Goal: Task Accomplishment & Management: Manage account settings

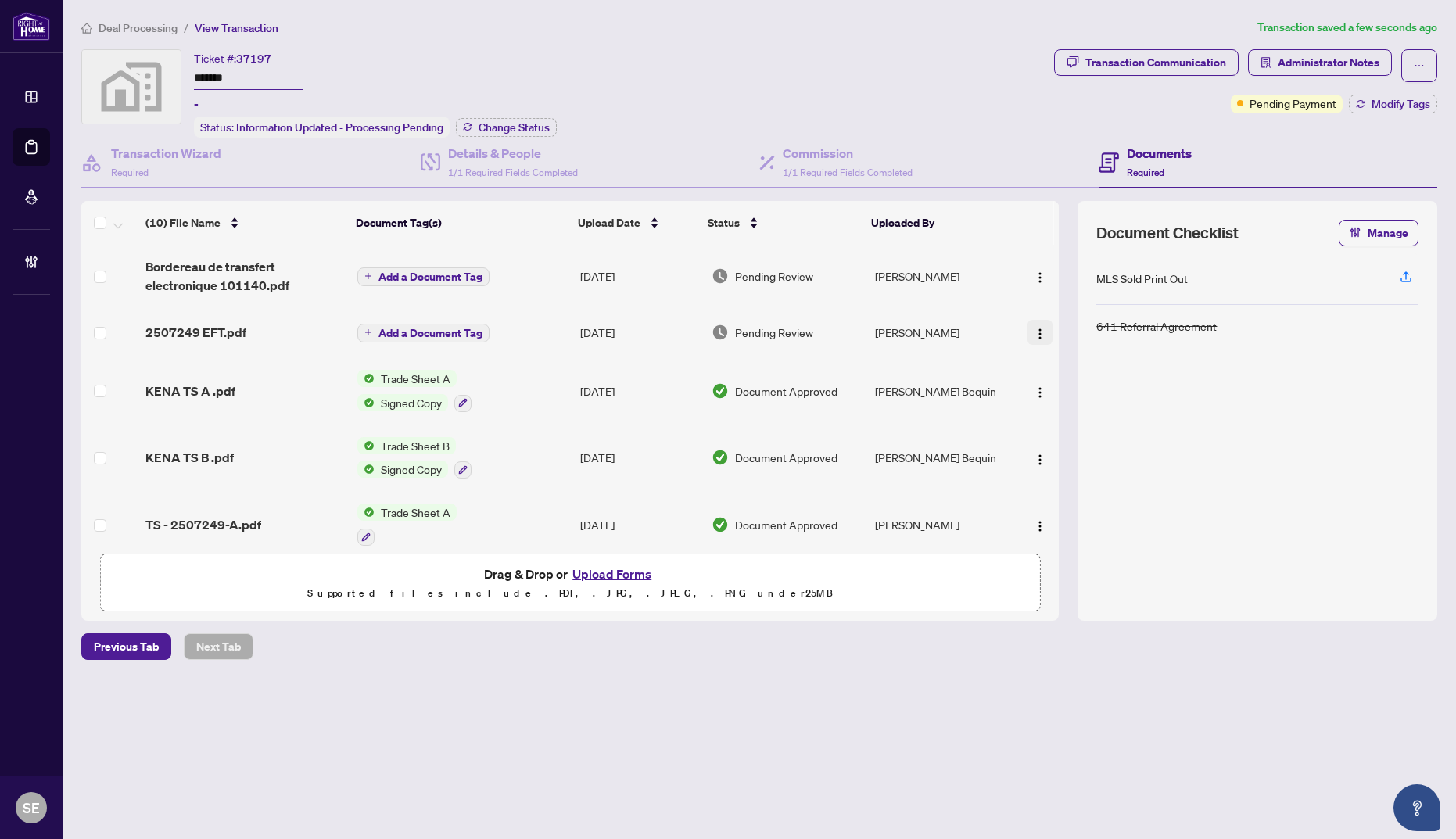
click at [1035, 329] on img "button" at bounding box center [1040, 334] width 13 height 13
click at [1062, 471] on li "Document Permissions" at bounding box center [1110, 461] width 168 height 25
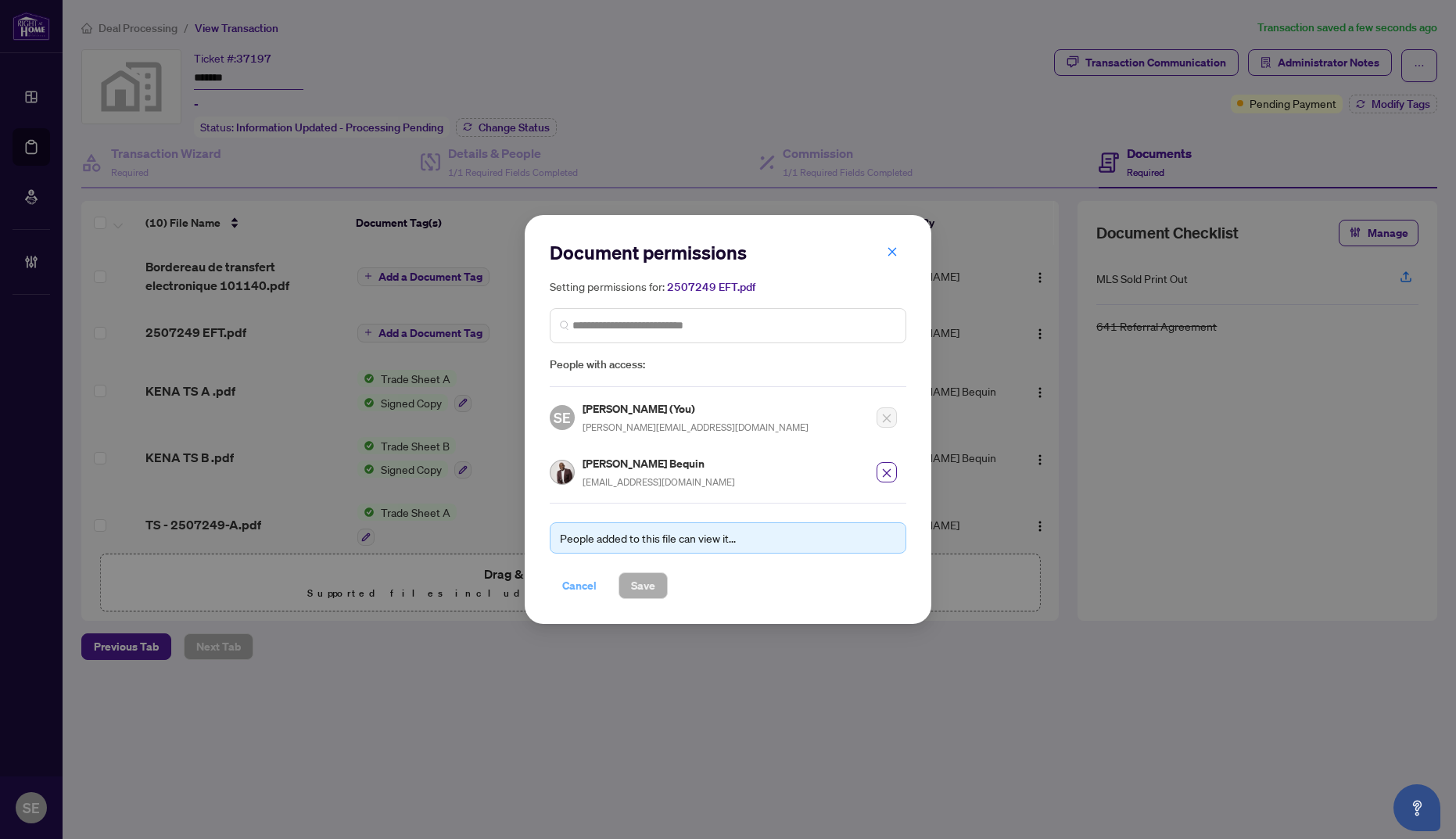
click at [586, 588] on span "Cancel" at bounding box center [580, 586] width 35 height 25
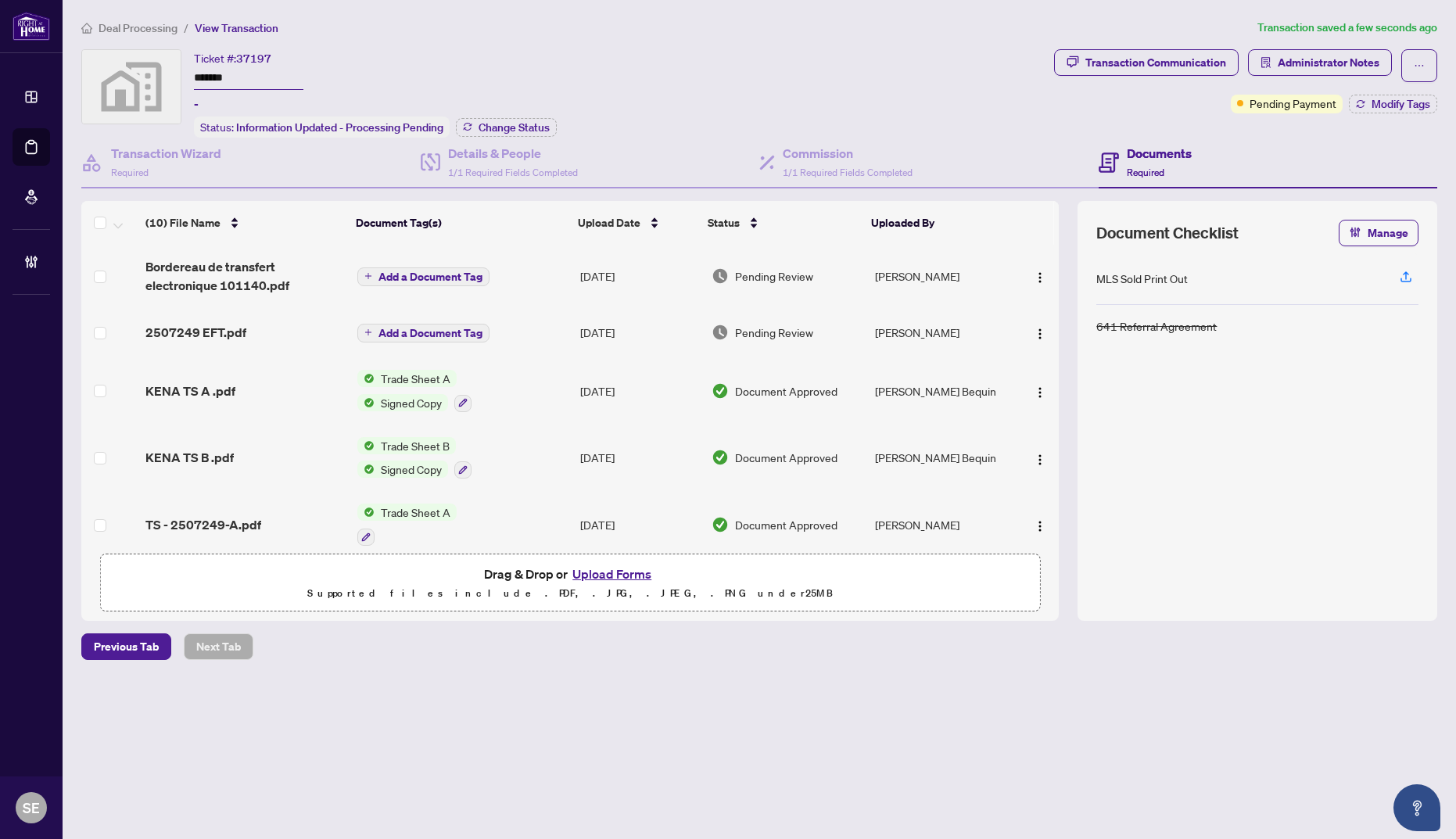
click at [590, 325] on td "[DATE]" at bounding box center [640, 333] width 131 height 50
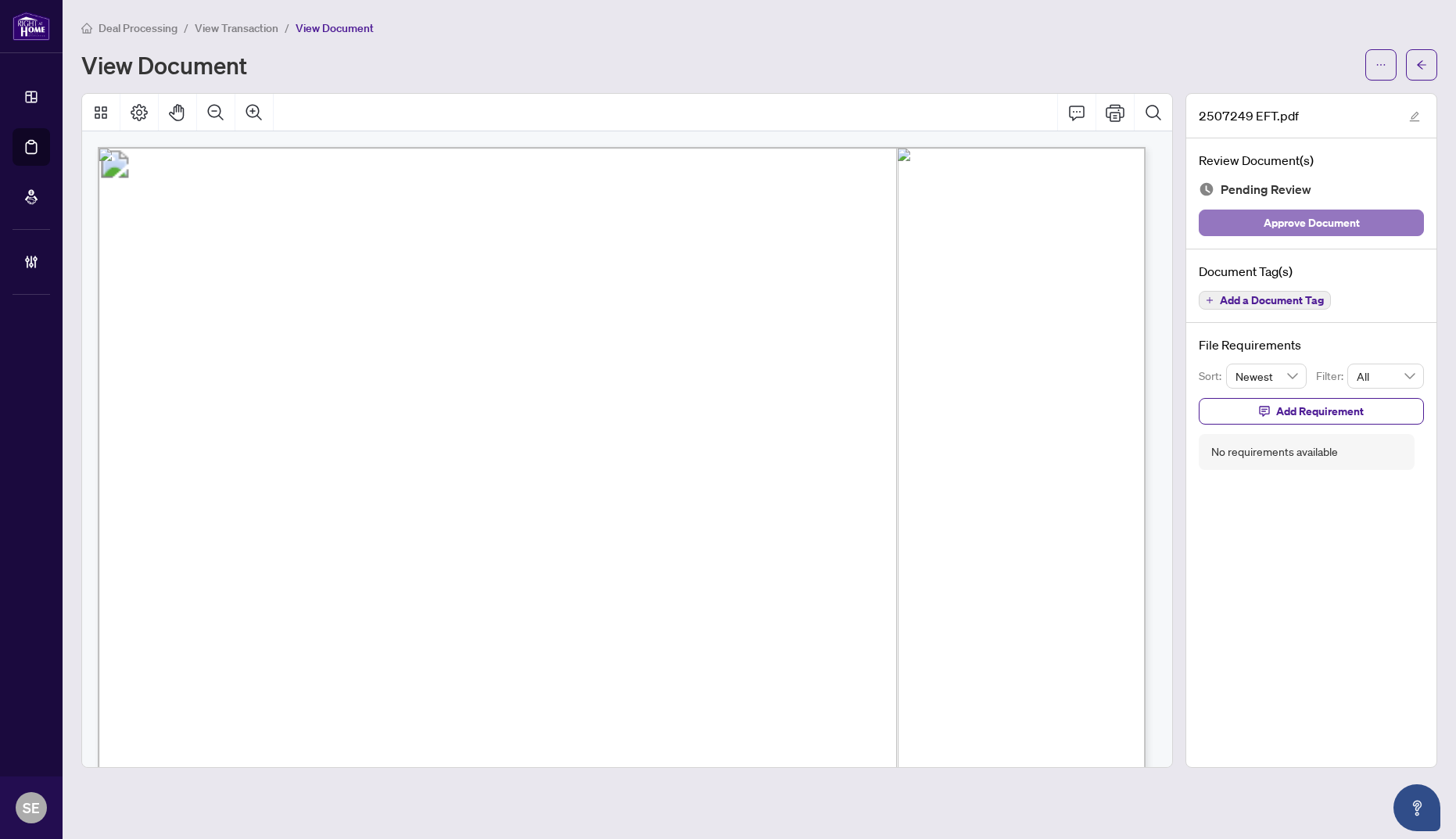
click at [1390, 226] on button "Approve Document" at bounding box center [1311, 223] width 225 height 27
click at [1419, 68] on icon "arrow-left" at bounding box center [1420, 64] width 11 height 11
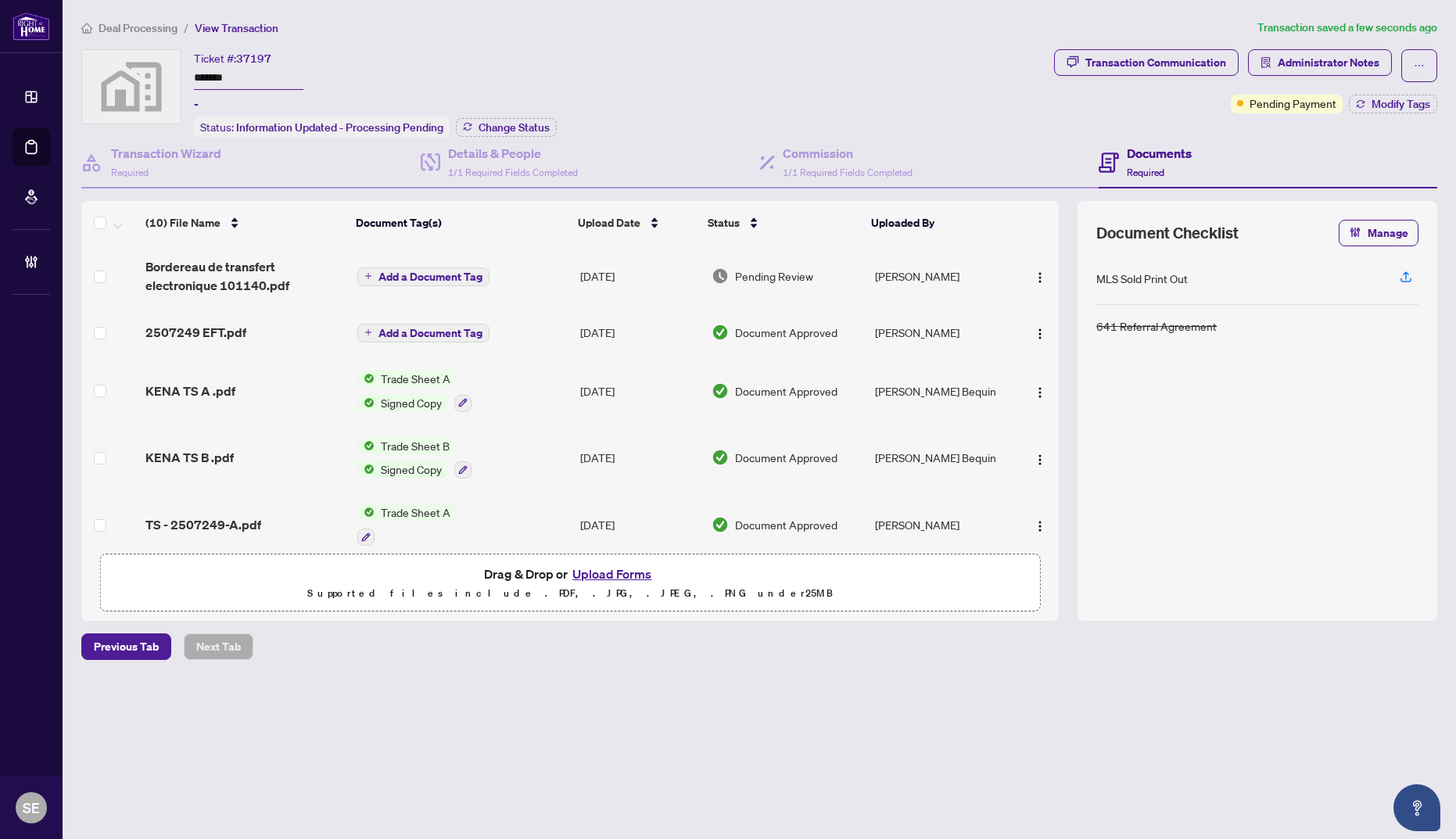
drag, startPoint x: 1022, startPoint y: 118, endPoint x: 1032, endPoint y: 116, distance: 10.2
click at [1023, 118] on div "Ticket #: 37197 ******* - Status: Information Updated - Processing Pending Chan…" at bounding box center [565, 93] width 966 height 89
click at [1390, 104] on span "Modify Tags" at bounding box center [1400, 103] width 59 height 11
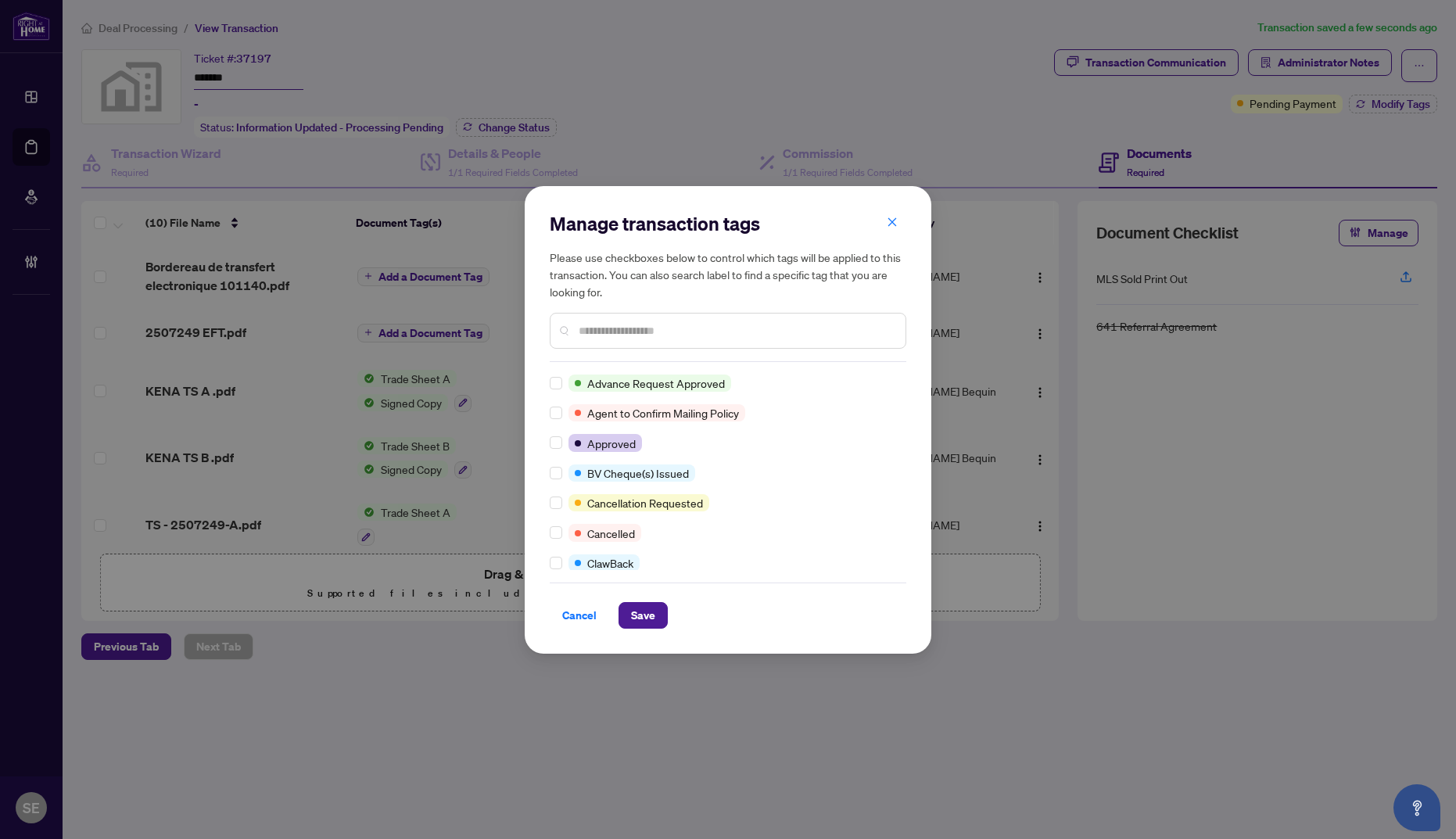
click at [634, 320] on div at bounding box center [728, 330] width 357 height 36
click at [643, 327] on input "text" at bounding box center [736, 331] width 314 height 17
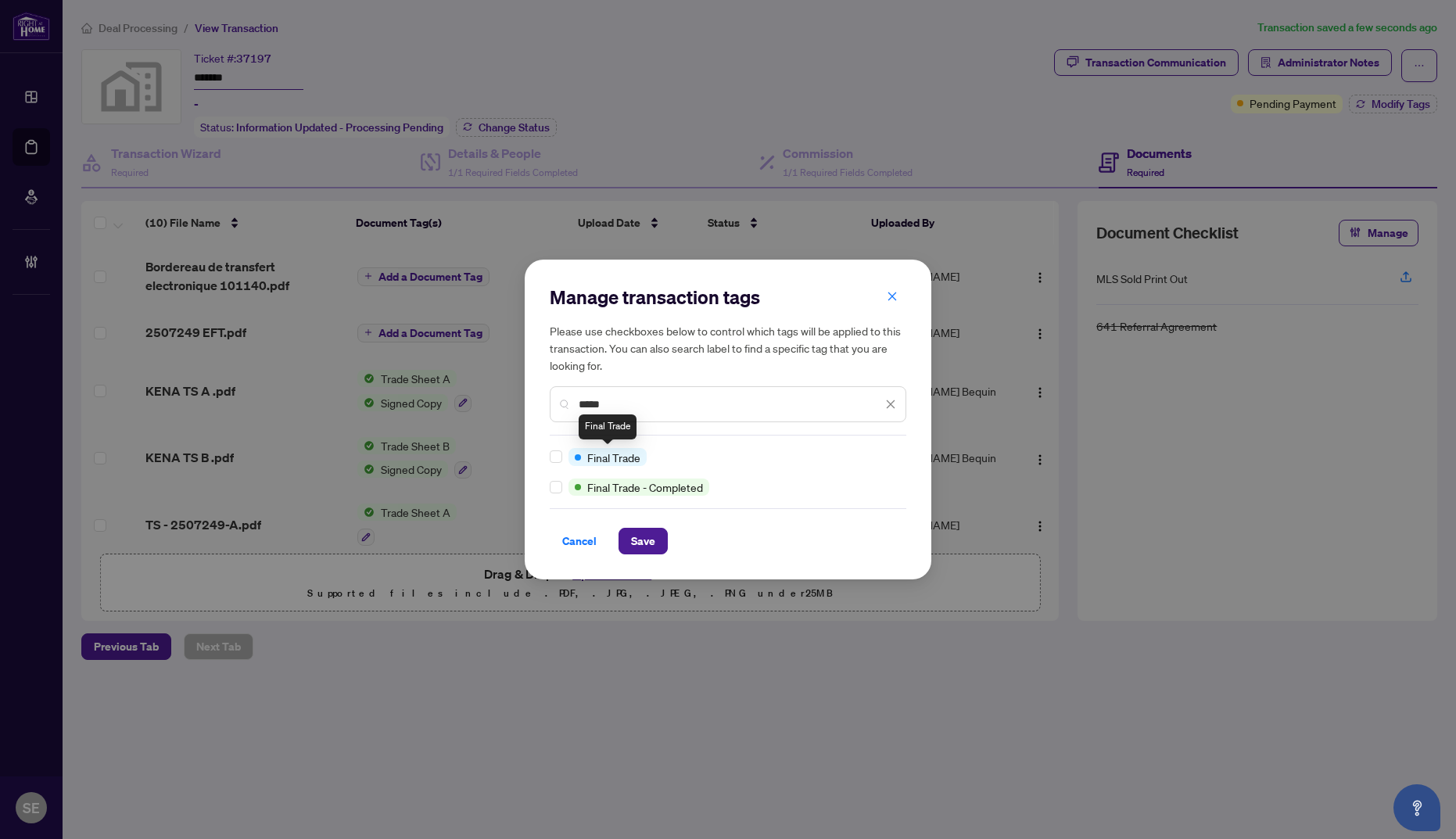
type input "*****"
click at [627, 540] on button "Save" at bounding box center [642, 542] width 49 height 27
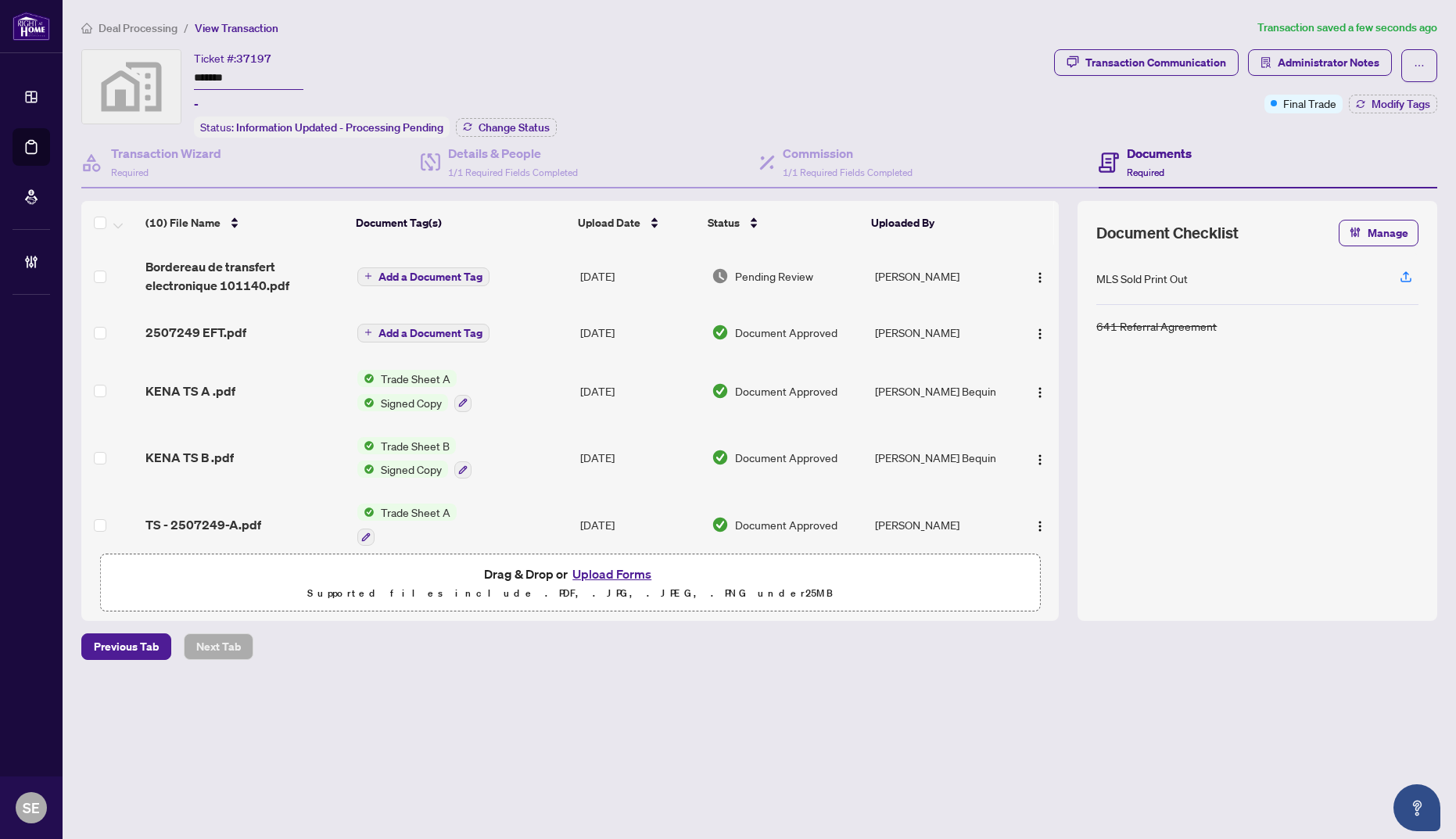
click at [862, 276] on td "Pending Review" at bounding box center [787, 275] width 163 height 63
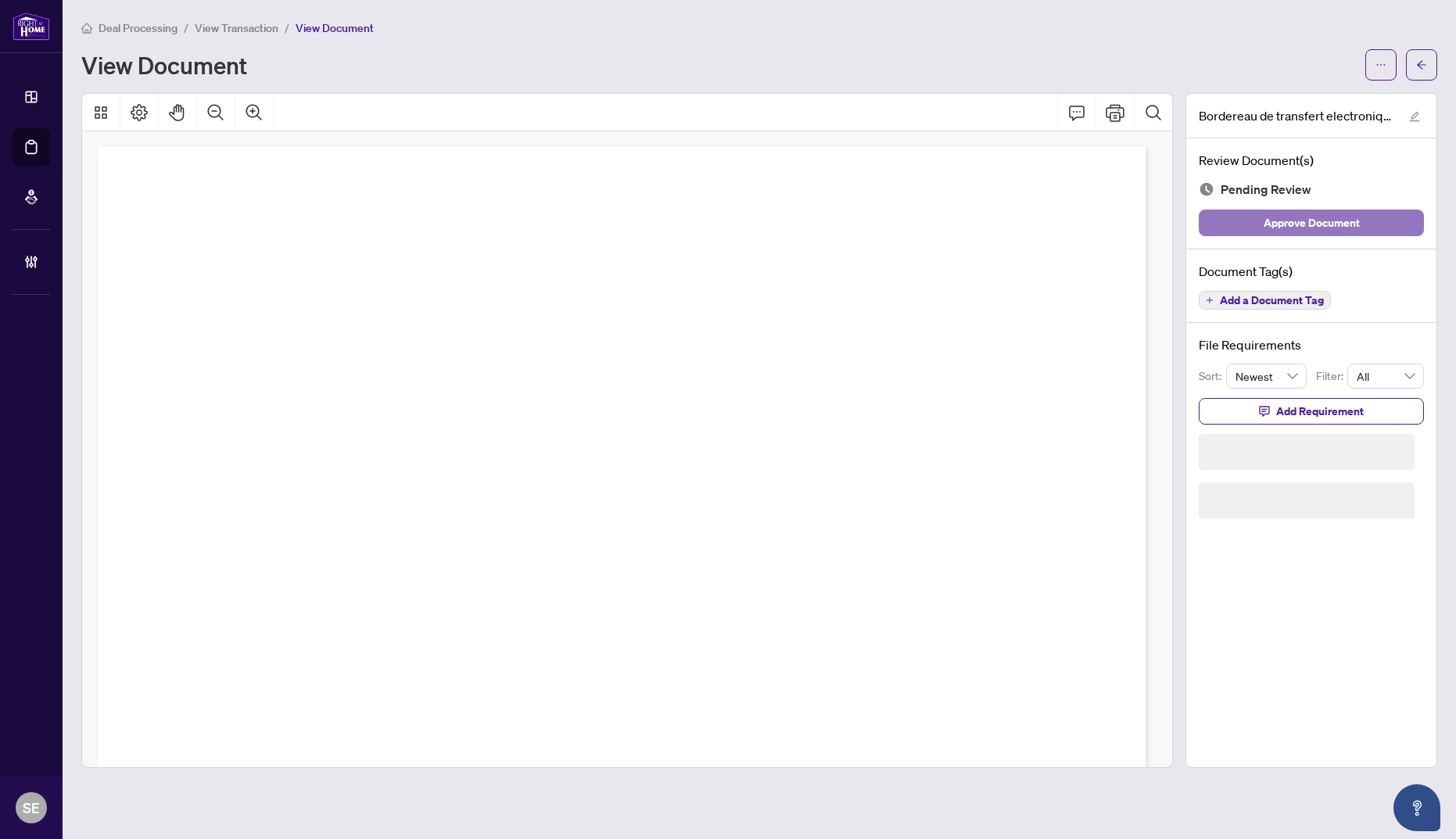
click at [1363, 211] on button "Approve Document" at bounding box center [1311, 223] width 225 height 27
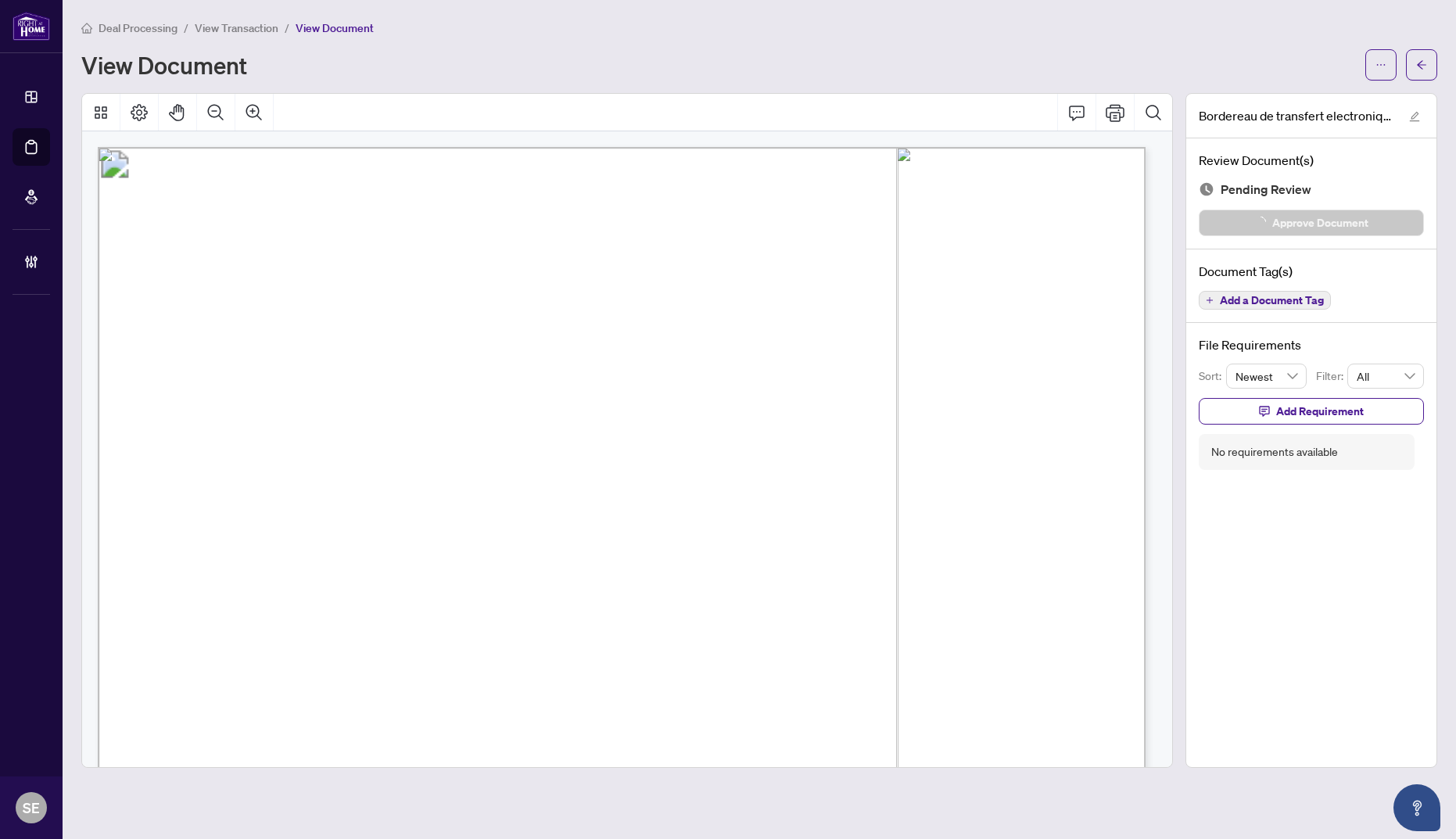
click at [1416, 61] on icon "arrow-left" at bounding box center [1420, 64] width 11 height 11
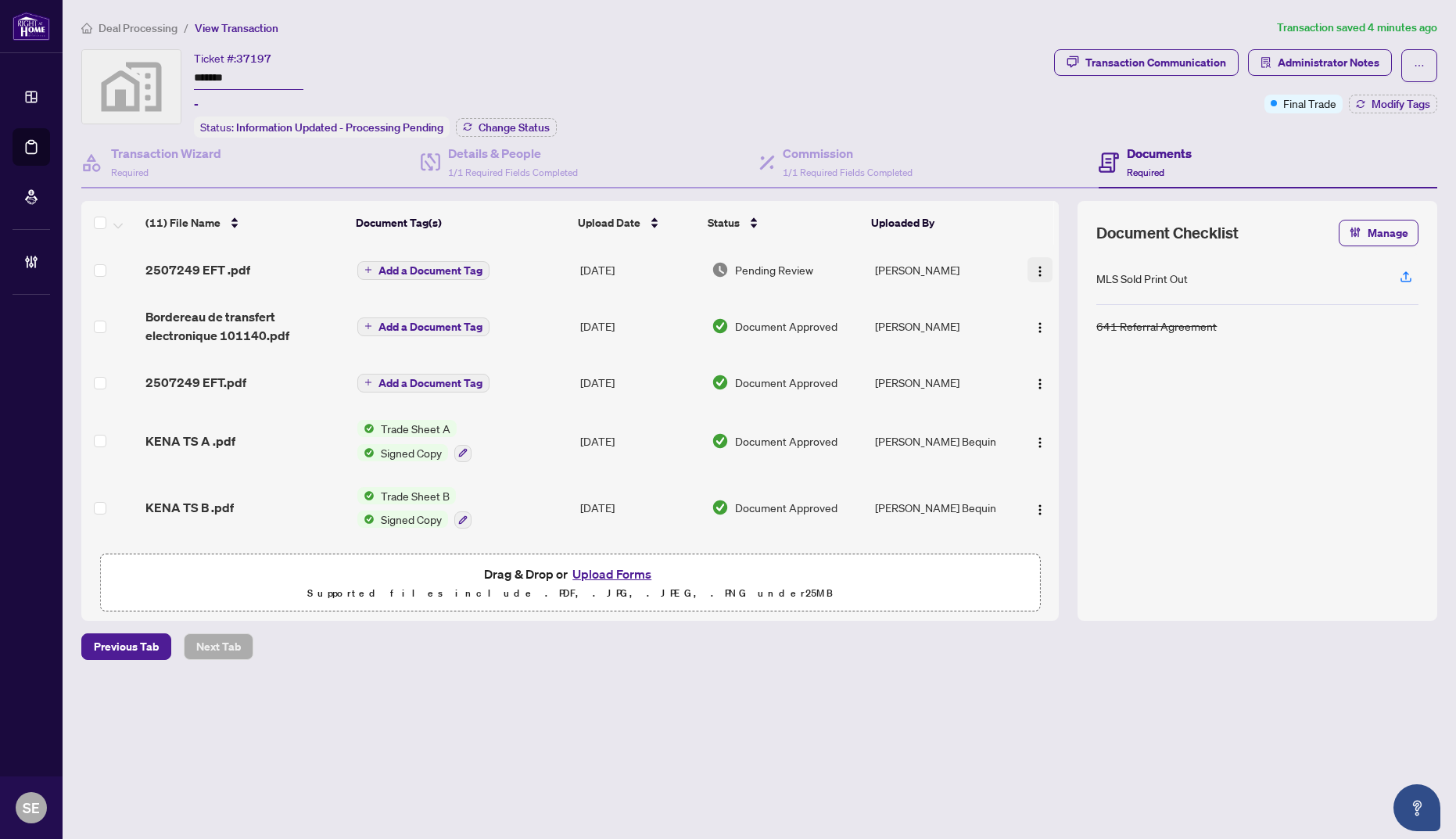
click at [1034, 270] on img "button" at bounding box center [1040, 271] width 13 height 13
click at [1068, 405] on span "Document Permissions" at bounding box center [1109, 398] width 149 height 17
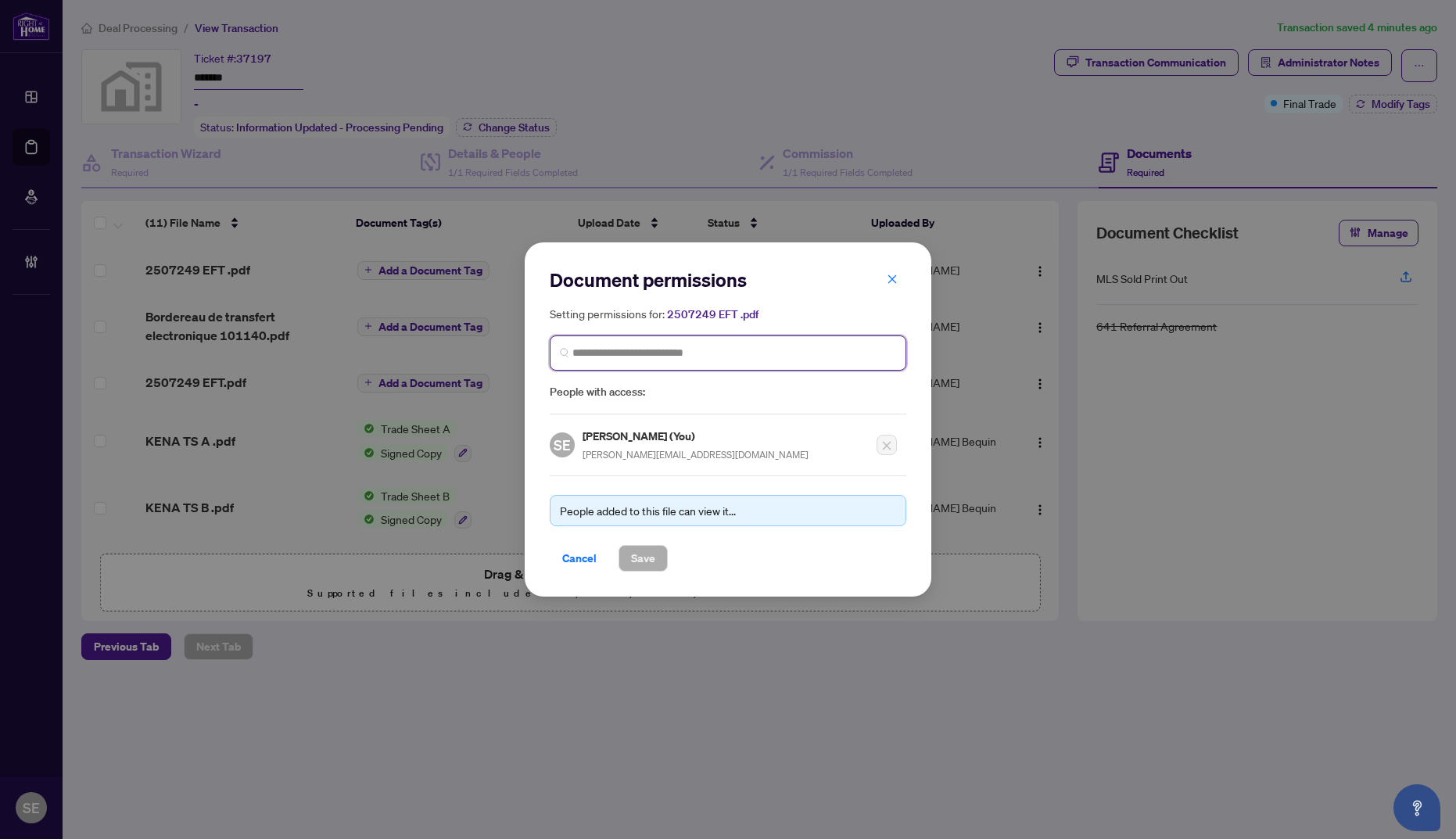
click at [640, 352] on input "search" at bounding box center [734, 353] width 324 height 16
type input "*****"
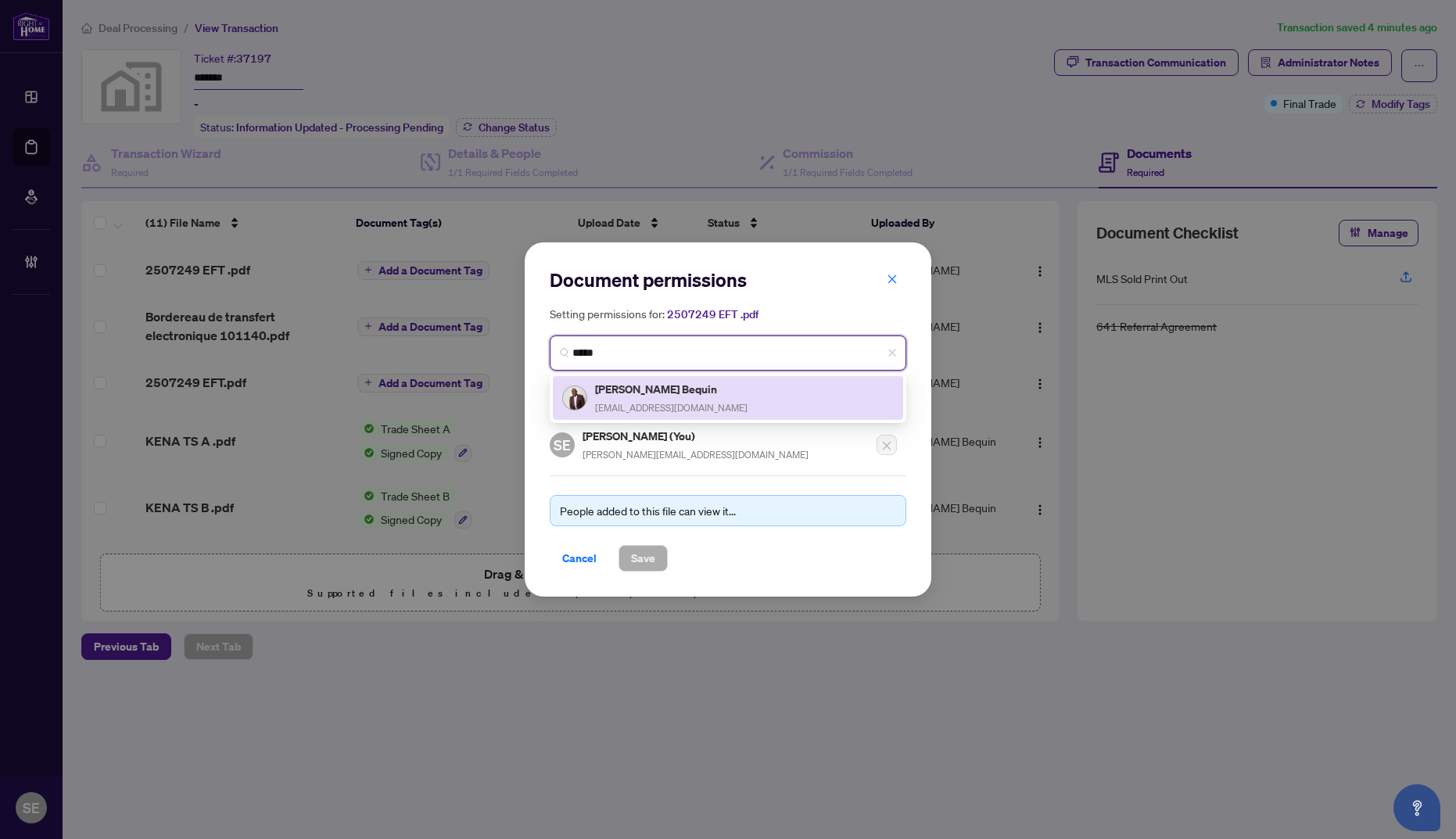
click at [654, 390] on h5 "[PERSON_NAME] Bequin" at bounding box center [671, 389] width 153 height 18
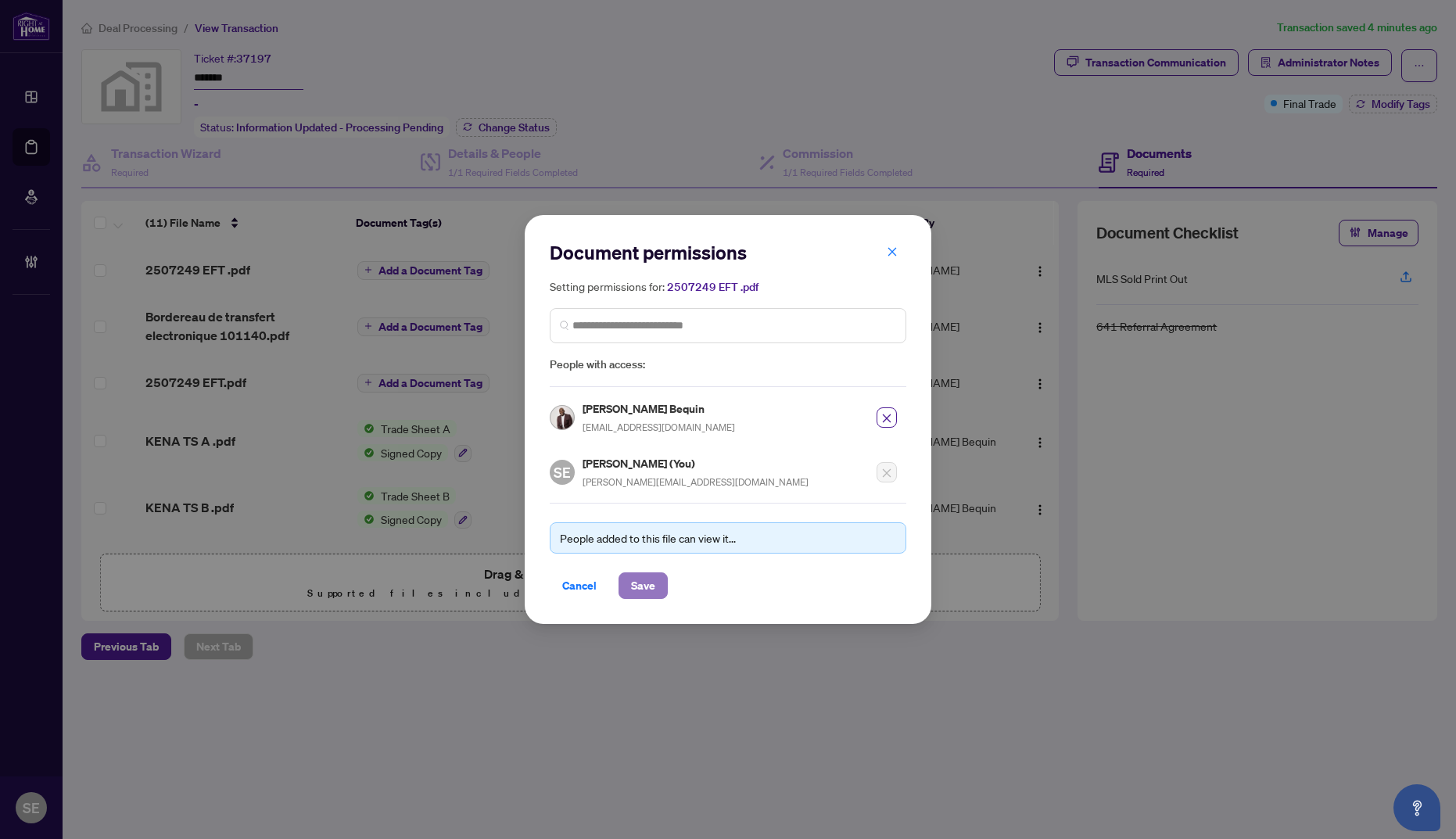
click at [631, 584] on span "Save" at bounding box center [642, 586] width 24 height 25
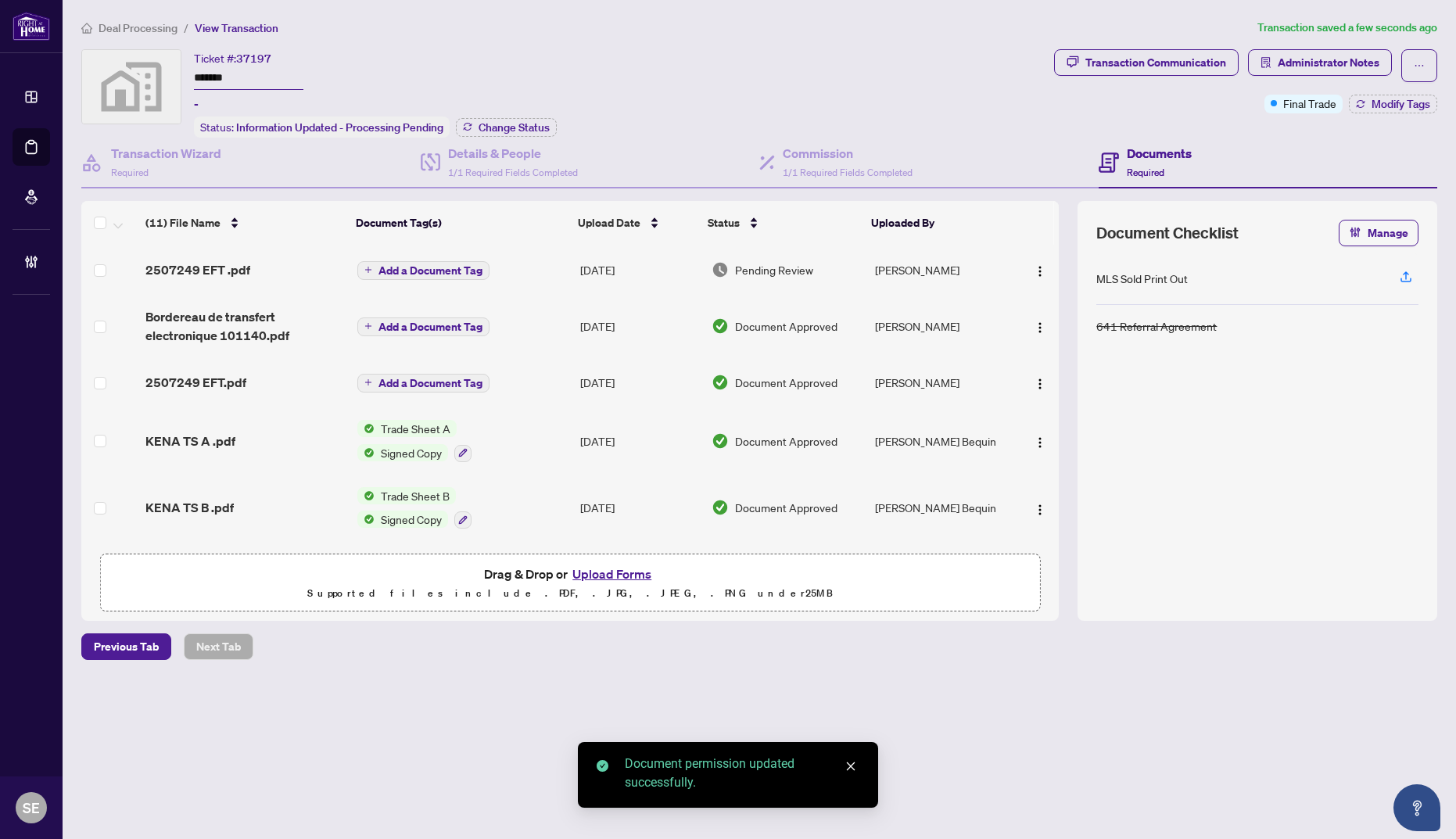
click at [873, 268] on td "[PERSON_NAME]" at bounding box center [941, 269] width 144 height 50
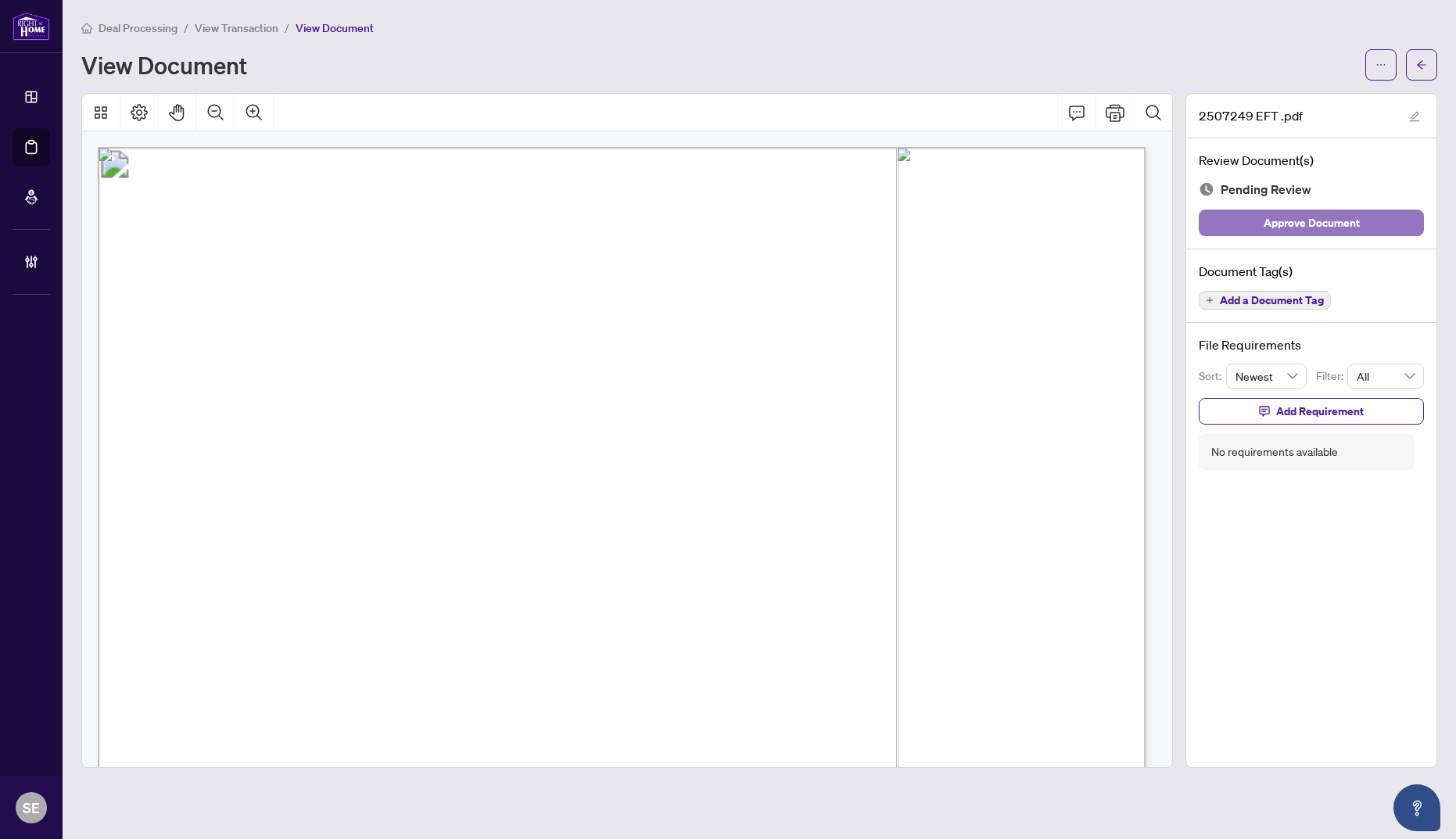
click at [1357, 219] on span "Approve Document" at bounding box center [1312, 223] width 96 height 25
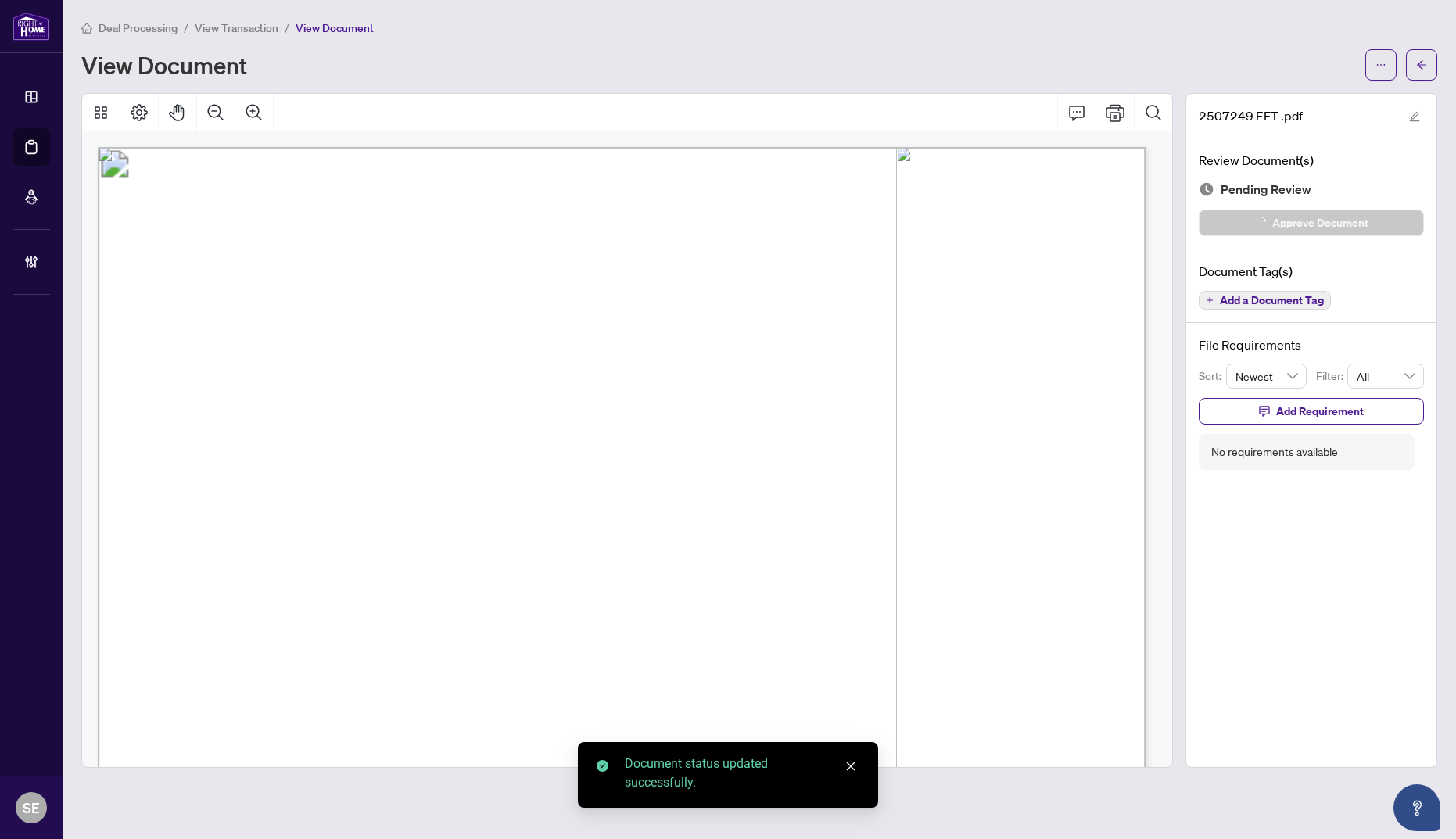
click at [1424, 63] on icon "arrow-left" at bounding box center [1420, 64] width 11 height 11
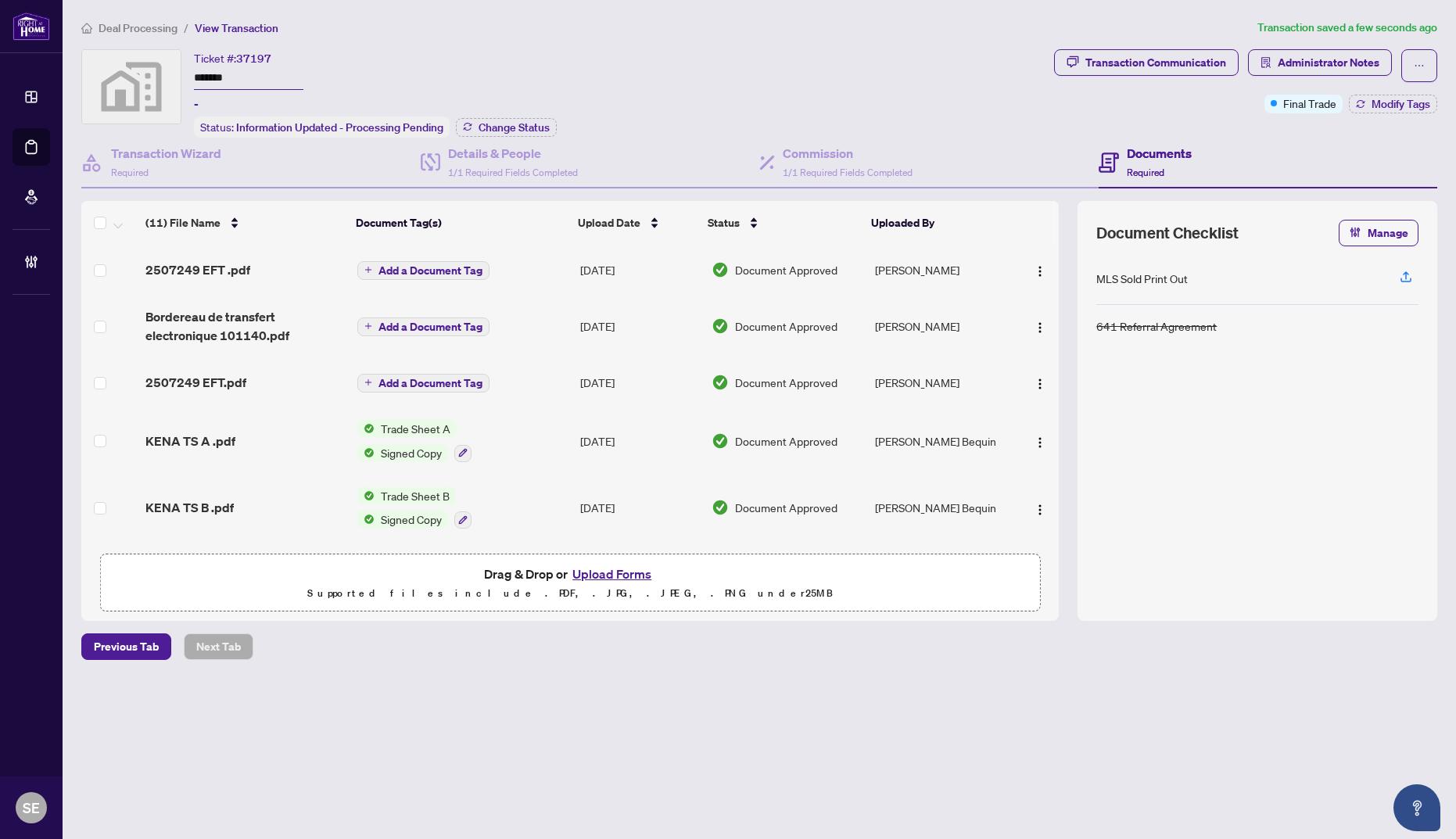
drag, startPoint x: 1273, startPoint y: 370, endPoint x: 1268, endPoint y: 348, distance: 22.6
click at [1273, 368] on div "MLS Sold Print Out 641 Referral Agreement" at bounding box center [1257, 427] width 322 height 349
